Goal: Use online tool/utility

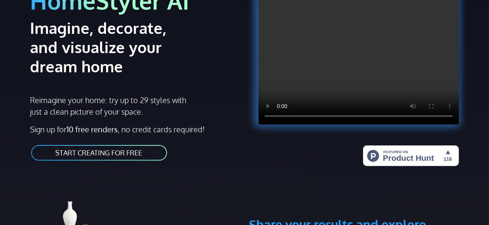
scroll to position [115, 0]
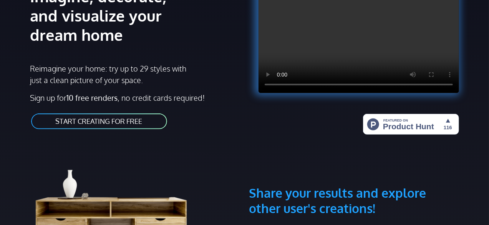
click at [128, 126] on link "START CREATING FOR FREE" at bounding box center [99, 121] width 138 height 17
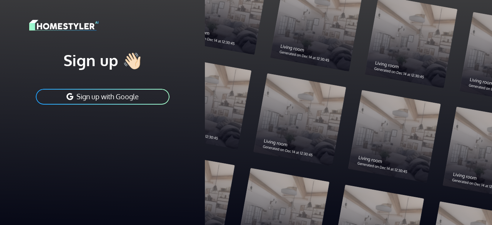
click at [140, 98] on button "Sign up with Google" at bounding box center [102, 96] width 135 height 17
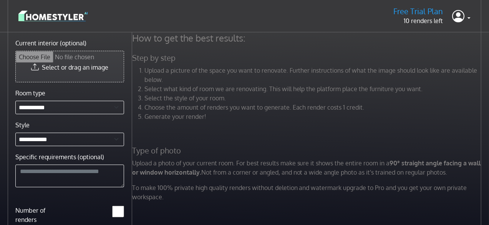
click at [99, 73] on input "Current interior (optional)" at bounding box center [70, 66] width 108 height 31
type input "**********"
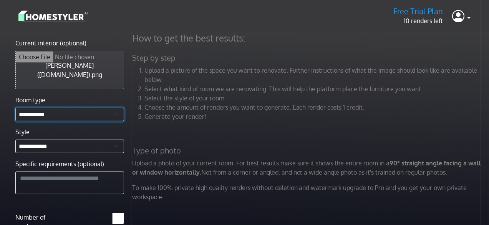
click at [106, 109] on select "**********" at bounding box center [69, 114] width 109 height 13
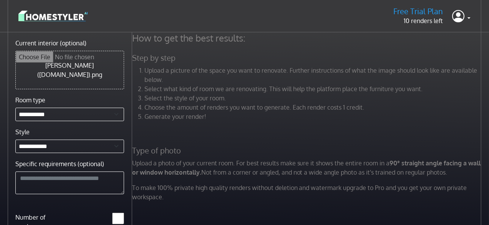
click at [205, 107] on li "Choose the amount of renders you want to generate. Each render costs 1 credit." at bounding box center [313, 107] width 339 height 9
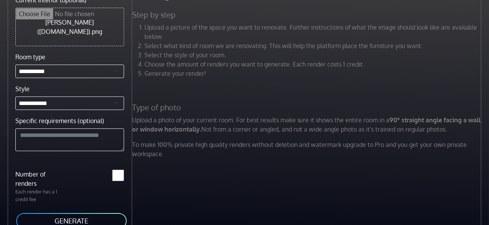
scroll to position [44, 0]
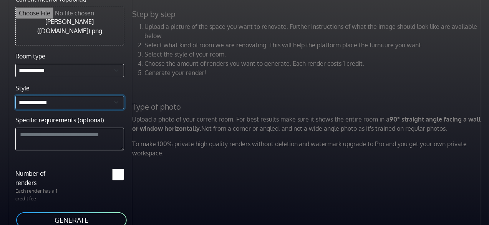
click at [68, 96] on select "**********" at bounding box center [69, 102] width 109 height 13
click at [211, 102] on h5 "Type of photo" at bounding box center [308, 107] width 360 height 10
click at [111, 211] on button "GENERATE" at bounding box center [71, 219] width 112 height 17
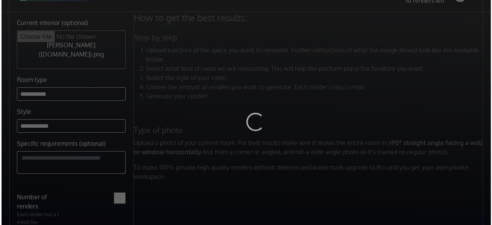
scroll to position [0, 0]
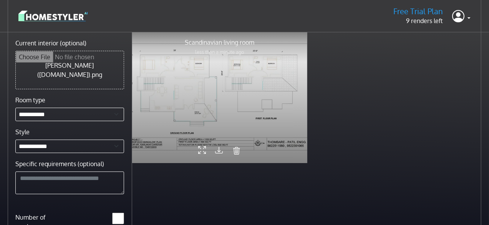
click at [200, 152] on icon at bounding box center [202, 150] width 8 height 13
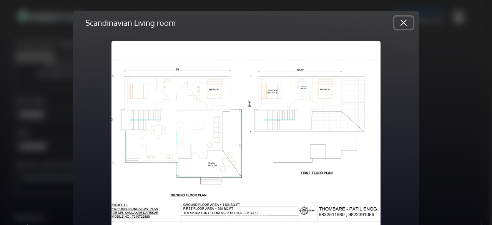
click at [406, 23] on button "Close" at bounding box center [403, 23] width 18 height 12
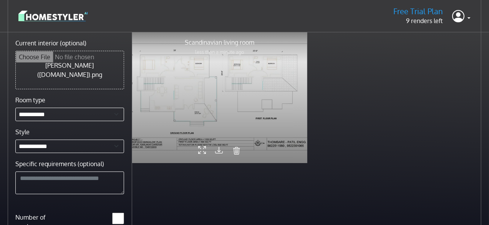
click at [290, 110] on div at bounding box center [219, 97] width 175 height 131
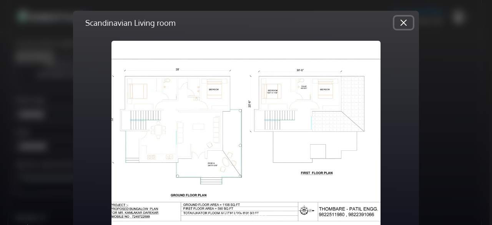
click at [407, 20] on button "Close" at bounding box center [403, 23] width 18 height 12
